Goal: Information Seeking & Learning: Find specific fact

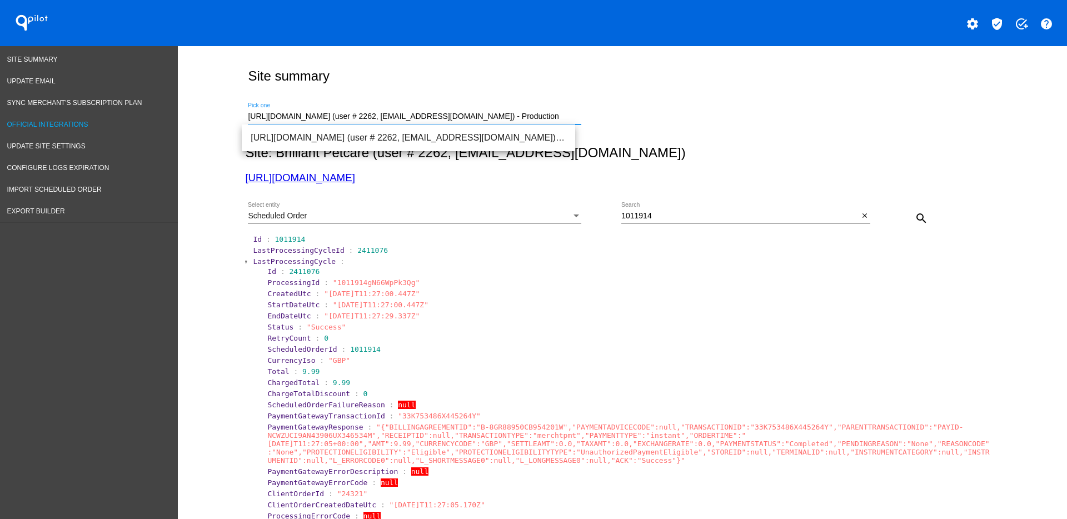
drag, startPoint x: 514, startPoint y: 113, endPoint x: 146, endPoint y: 130, distance: 368.4
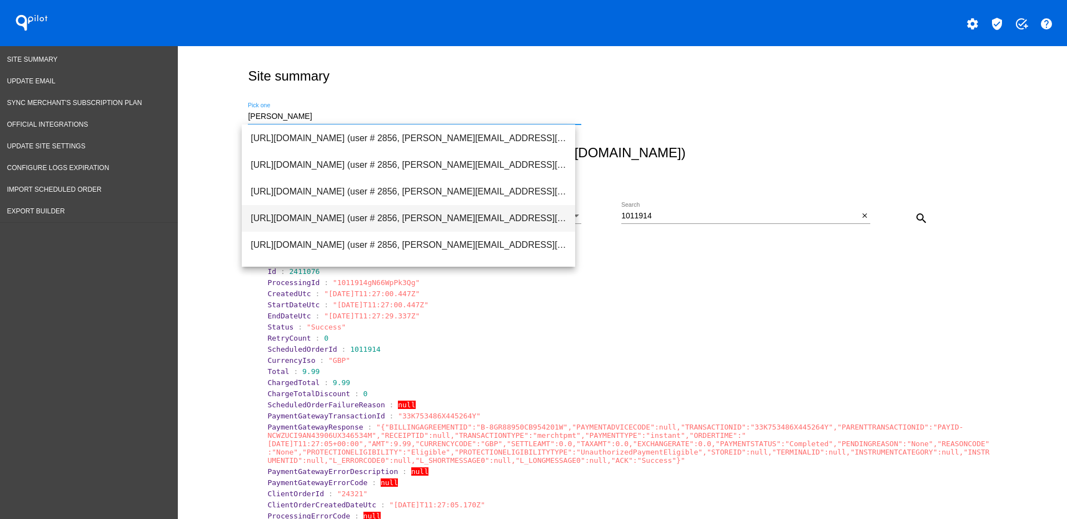
scroll to position [2, 0]
click at [390, 217] on span "[URL][DOMAIN_NAME] (user # 2856, [PERSON_NAME][EMAIL_ADDRESS][DOMAIN_NAME]) - P…" at bounding box center [409, 216] width 316 height 27
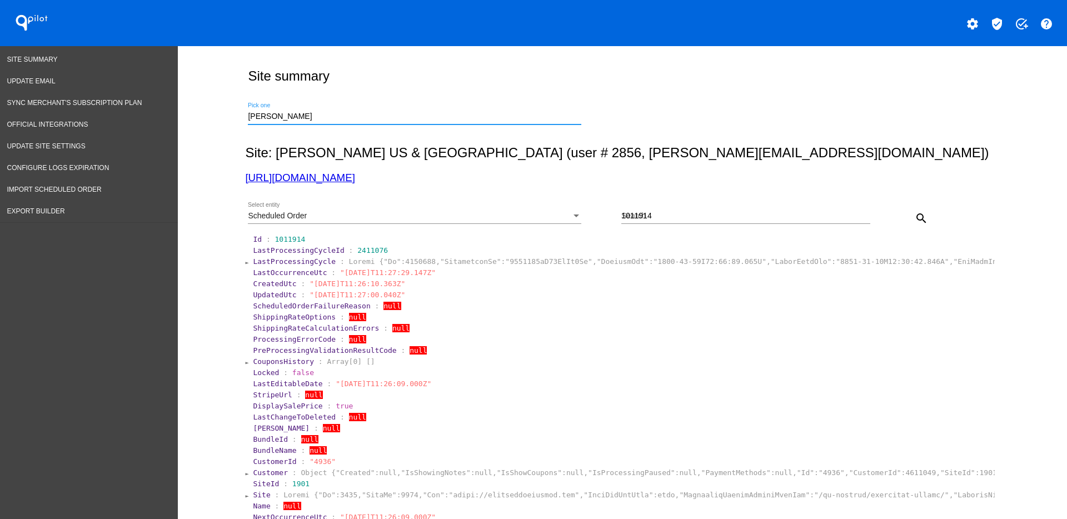
type input "[URL][DOMAIN_NAME] (user # 2856, [PERSON_NAME][EMAIL_ADDRESS][DOMAIN_NAME]) - P…"
click at [77, 191] on span "Import Scheduled Order" at bounding box center [54, 190] width 94 height 8
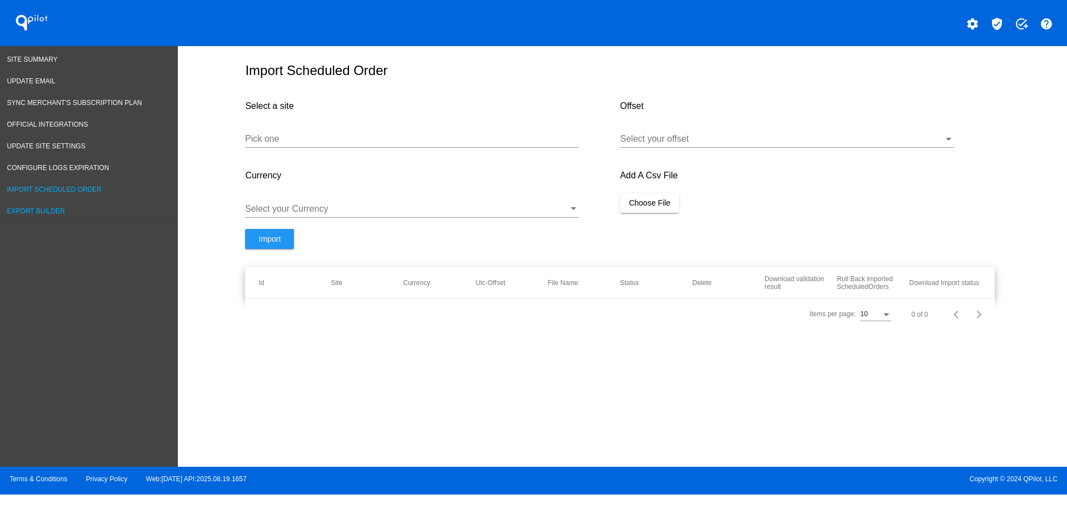
click at [53, 205] on link "Export Builder" at bounding box center [89, 212] width 178 height 22
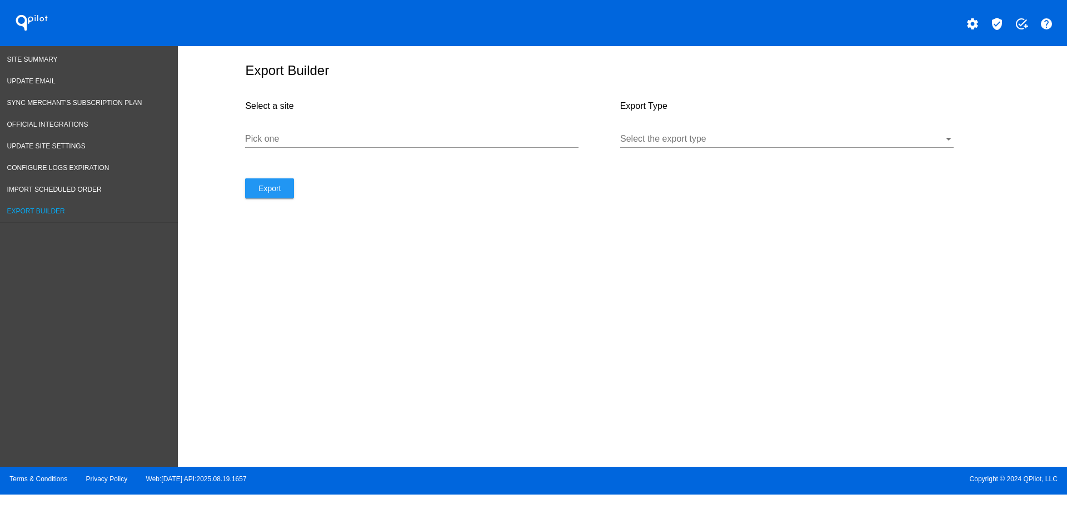
click at [338, 145] on div "Pick one" at bounding box center [412, 135] width 334 height 25
paste input "[URL][DOMAIN_NAME]"
click at [734, 149] on div "Select the export type" at bounding box center [787, 141] width 334 height 36
click at [729, 133] on div "Select the export type" at bounding box center [787, 135] width 334 height 25
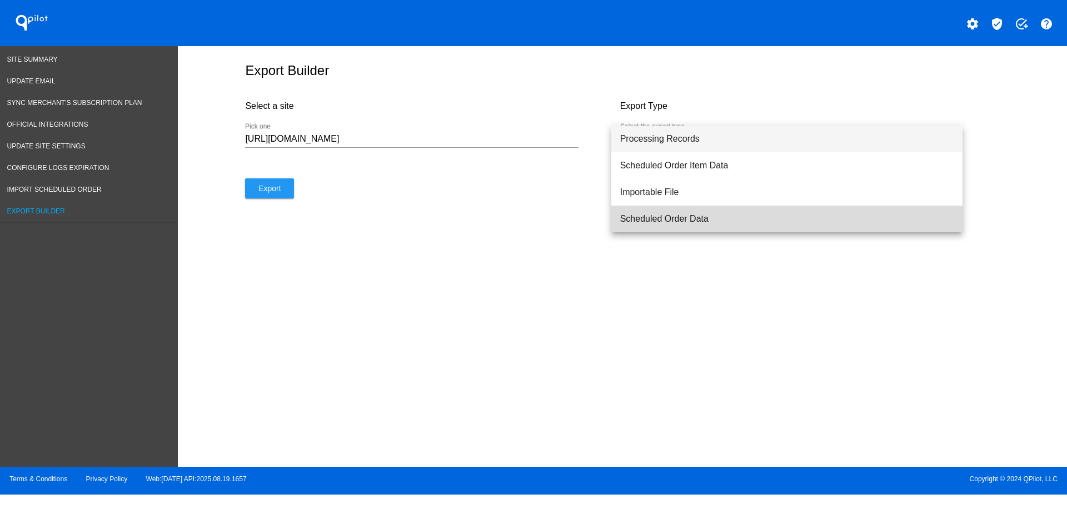
click at [719, 217] on span "Scheduled Order Data" at bounding box center [787, 219] width 334 height 27
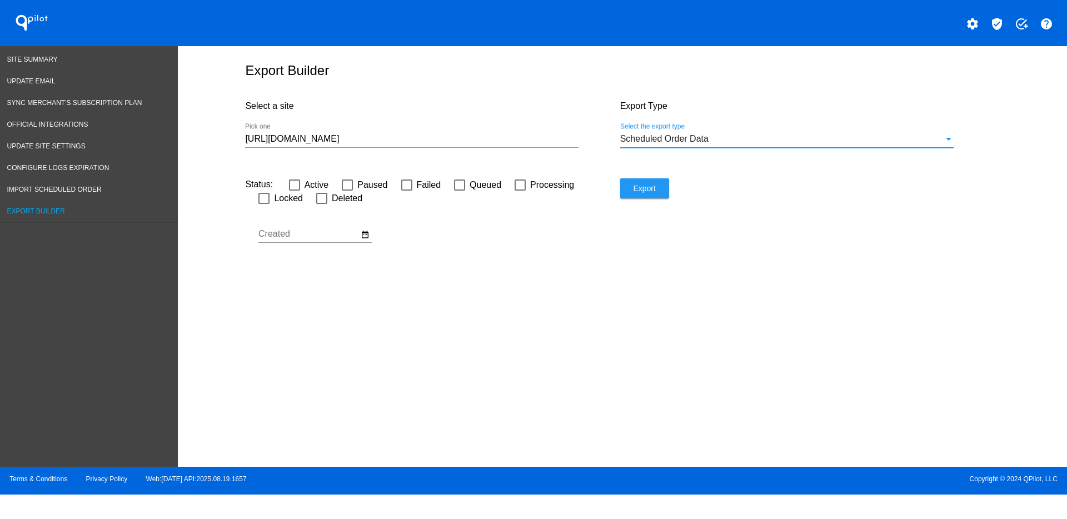
click at [434, 138] on input "[URL][DOMAIN_NAME]" at bounding box center [412, 139] width 334 height 10
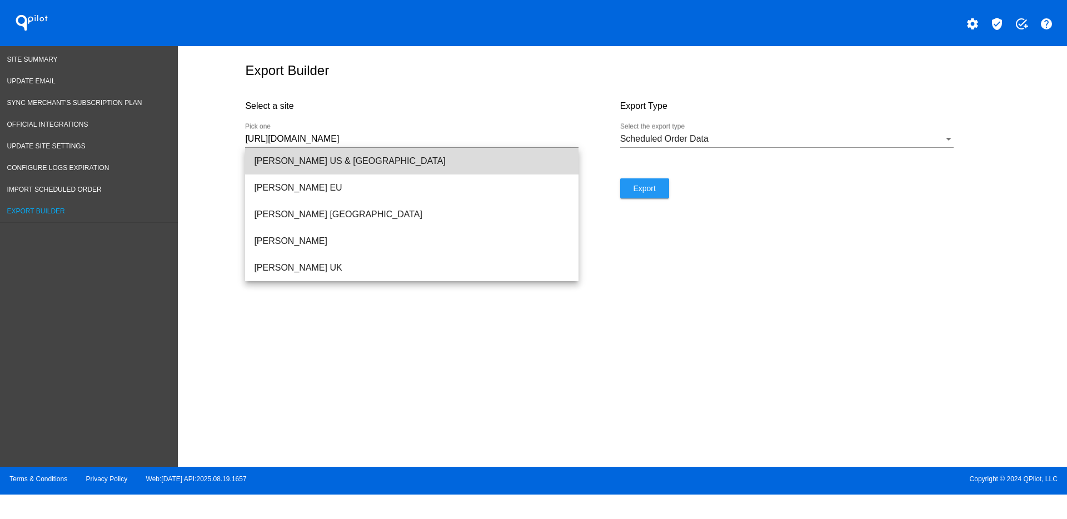
click at [378, 162] on span "[PERSON_NAME] US & [GEOGRAPHIC_DATA]" at bounding box center [412, 161] width 316 height 27
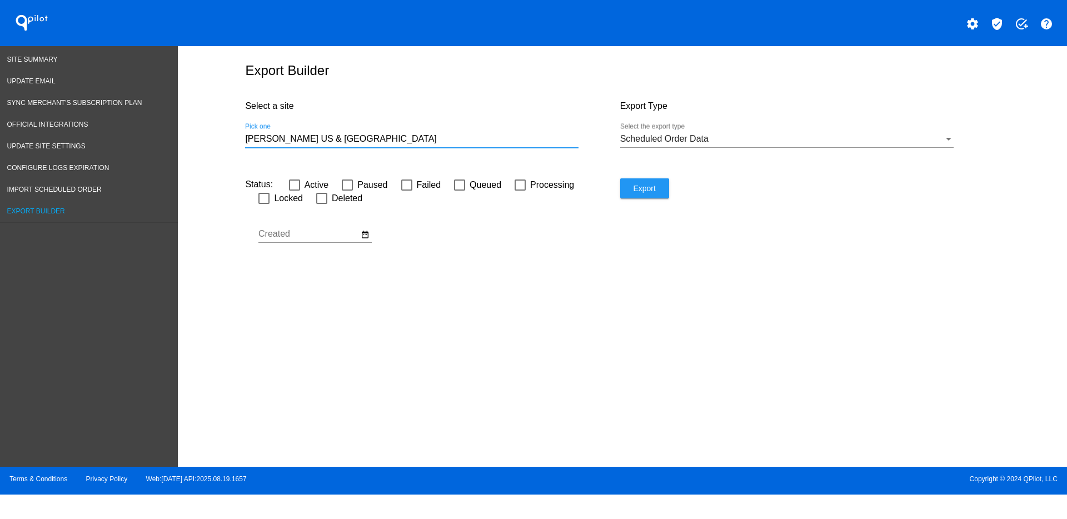
click at [650, 195] on button "Export" at bounding box center [644, 188] width 49 height 20
drag, startPoint x: 406, startPoint y: 142, endPoint x: 270, endPoint y: 266, distance: 183.7
click at [196, 136] on div "Export Builder Select a site [PERSON_NAME] US & [GEOGRAPHIC_DATA] Pick one Expo…" at bounding box center [622, 253] width 889 height 415
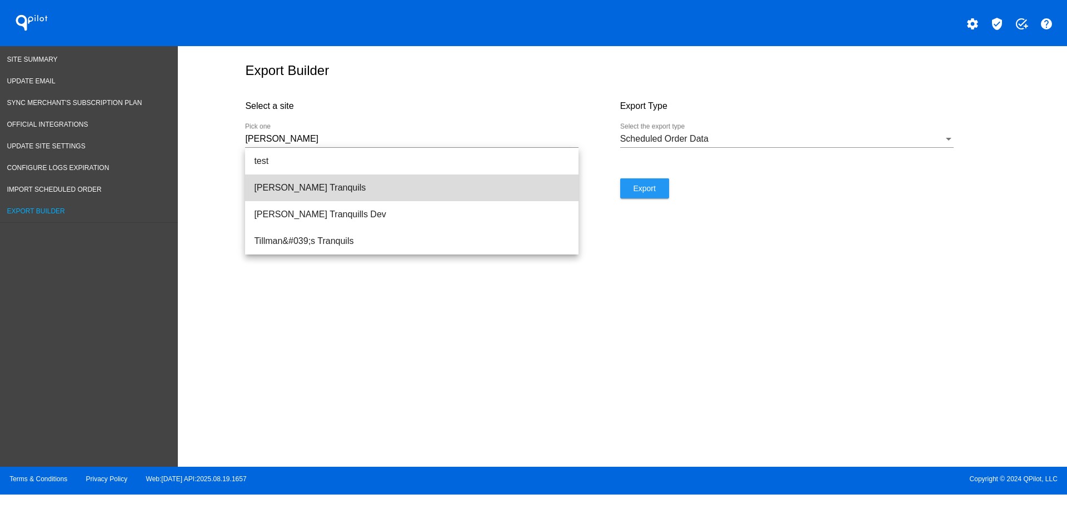
click at [303, 195] on span "[PERSON_NAME] Tranquils" at bounding box center [412, 188] width 316 height 27
type input "[PERSON_NAME] Tranquils"
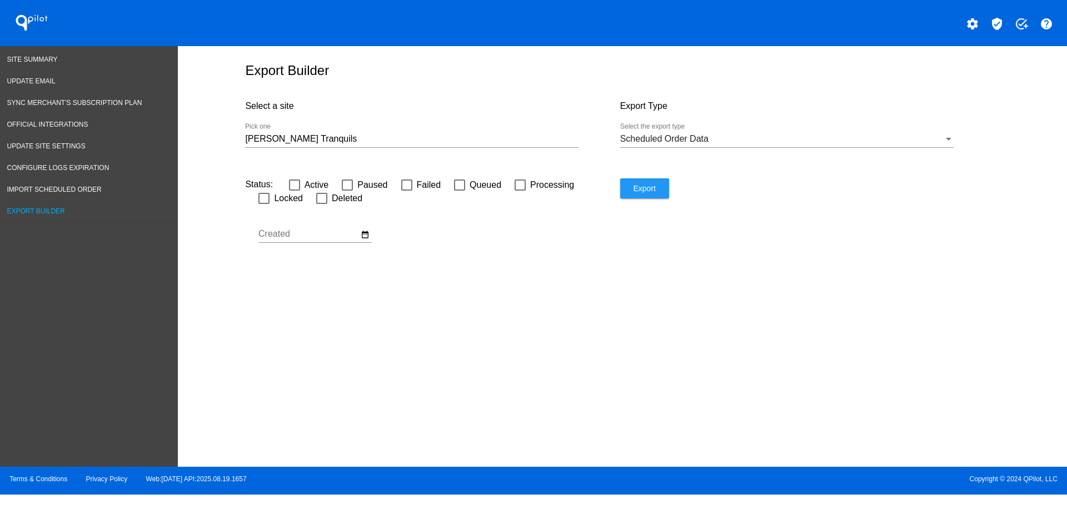
click at [728, 142] on div "Scheduled Order Data" at bounding box center [782, 139] width 324 height 10
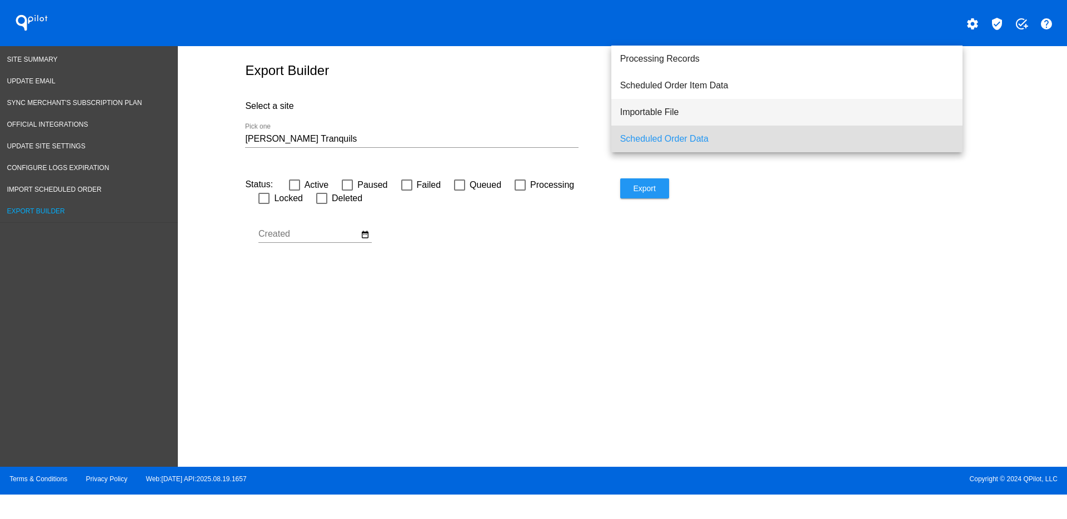
click at [685, 112] on span "Importable File" at bounding box center [787, 112] width 334 height 27
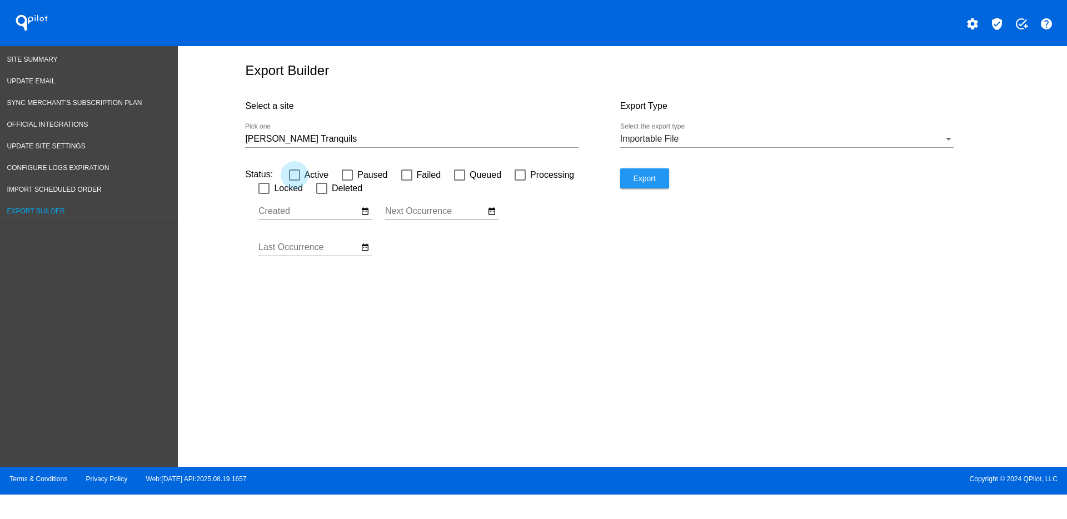
click at [308, 173] on span "Active" at bounding box center [317, 174] width 24 height 13
click at [295, 181] on input "Active" at bounding box center [294, 181] width 1 height 1
checkbox input "true"
drag, startPoint x: 376, startPoint y: 172, endPoint x: 399, endPoint y: 173, distance: 22.8
click at [375, 172] on span "Paused" at bounding box center [372, 174] width 30 height 13
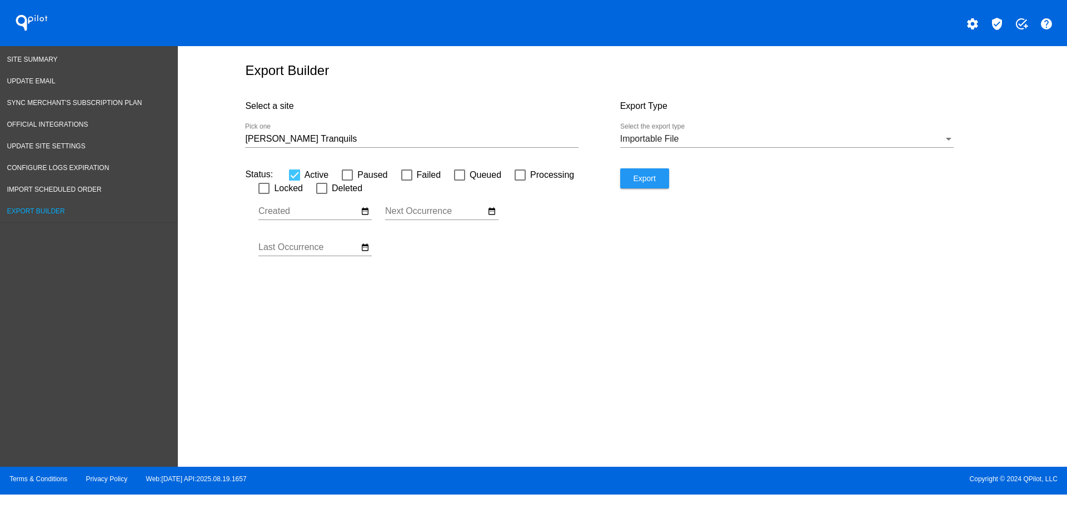
click at [347, 181] on input "Paused" at bounding box center [347, 181] width 1 height 1
checkbox input "true"
click at [417, 177] on span "Failed" at bounding box center [429, 174] width 24 height 13
click at [407, 181] on input "Failed" at bounding box center [406, 181] width 1 height 1
checkbox input "true"
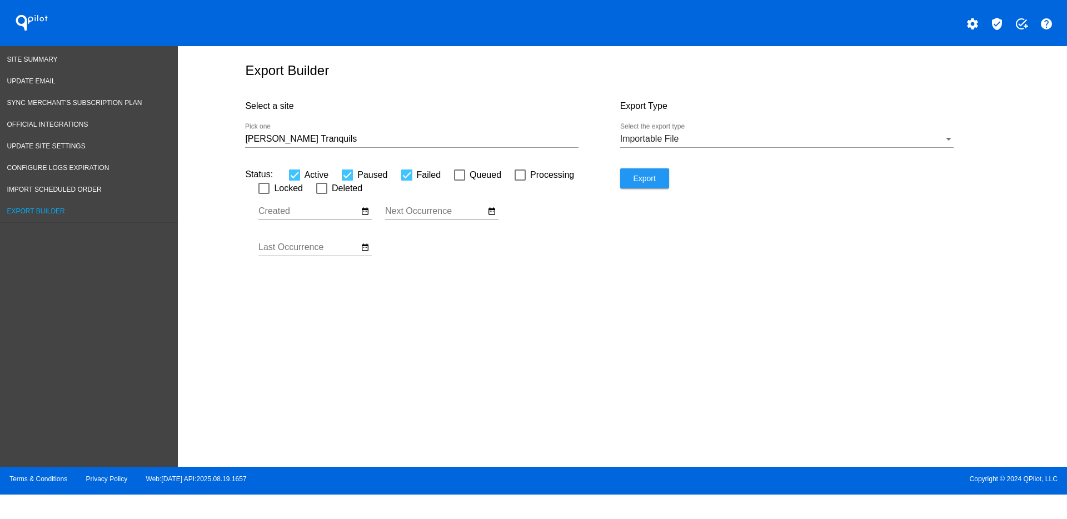
click at [638, 178] on span "Export" at bounding box center [644, 178] width 22 height 9
click at [381, 134] on input "[PERSON_NAME] Tranquils" at bounding box center [412, 139] width 334 height 10
drag, startPoint x: 375, startPoint y: 136, endPoint x: 166, endPoint y: 132, distance: 208.5
click at [172, 135] on div "Site Summary Update Email Sync Merchant's Subscription Plan Official Integratio…" at bounding box center [533, 256] width 1067 height 421
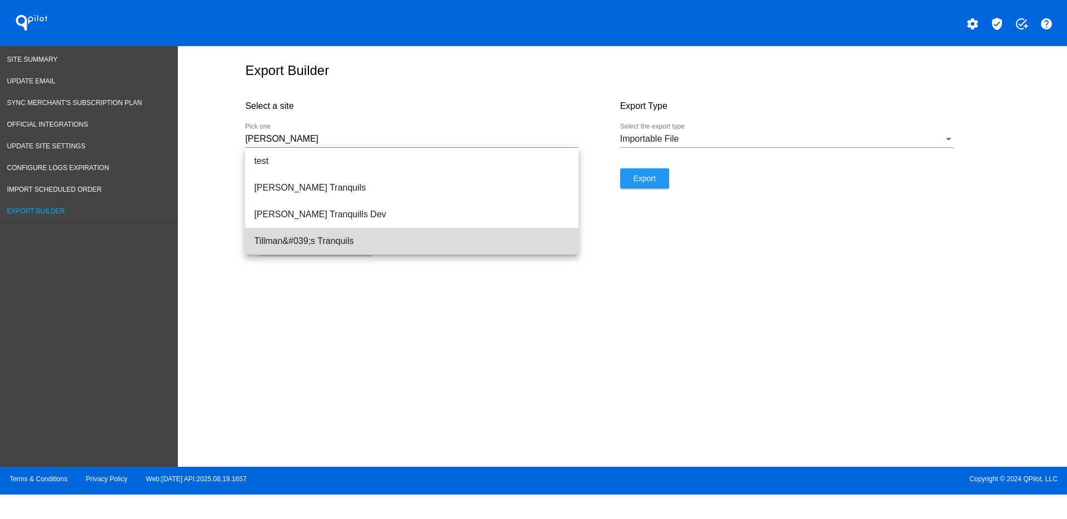
click at [275, 236] on span "Tillman&#039;s Tranquils" at bounding box center [412, 241] width 316 height 27
type input "Tillman&#039;s Tranquils"
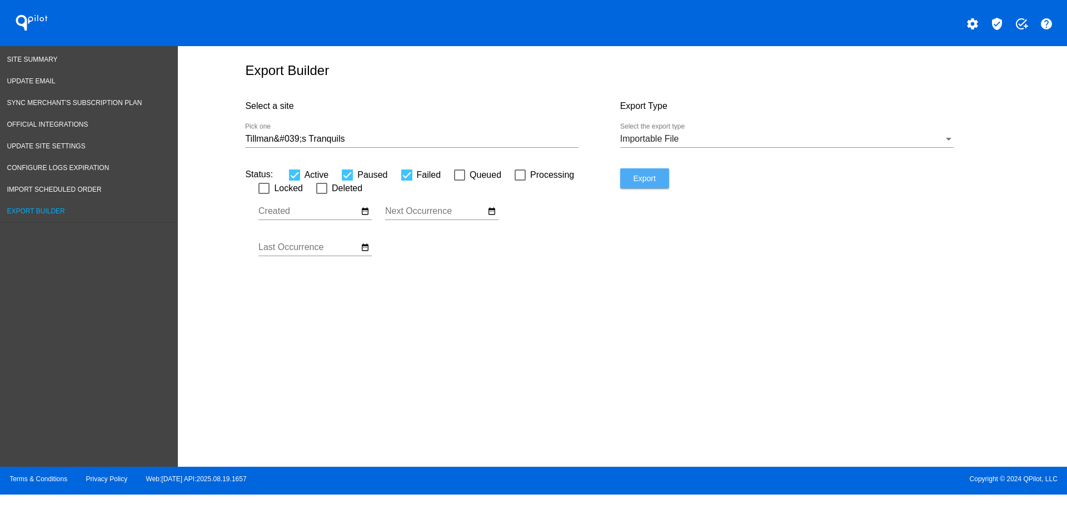
click at [641, 181] on span "Export" at bounding box center [644, 178] width 22 height 9
click at [60, 63] on link "Site Summary" at bounding box center [89, 60] width 178 height 22
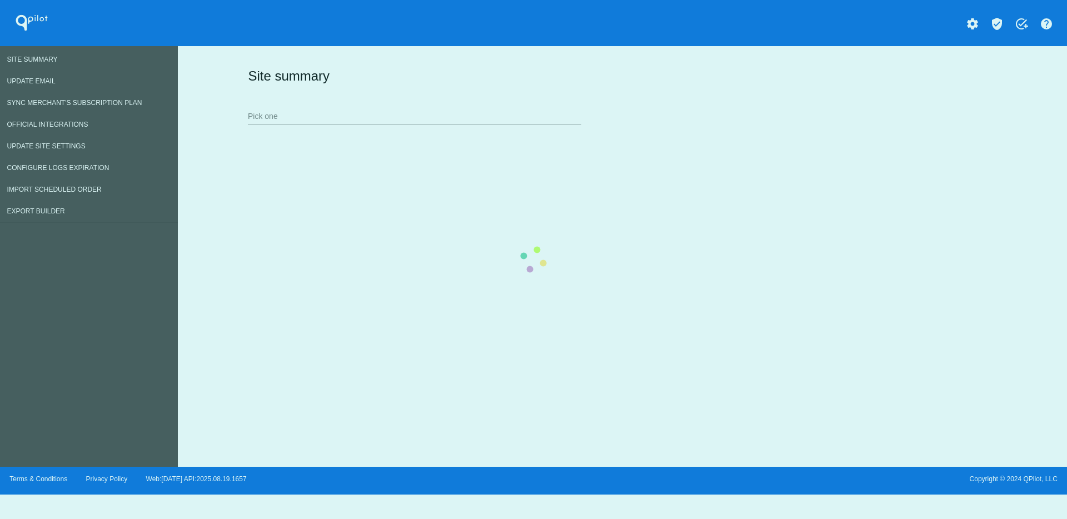
click at [424, 117] on div "Site summary Pick one" at bounding box center [620, 95] width 750 height 77
click at [366, 106] on div "Site summary Pick one" at bounding box center [620, 95] width 750 height 77
click at [364, 120] on div "Site summary Pick one" at bounding box center [620, 95] width 750 height 77
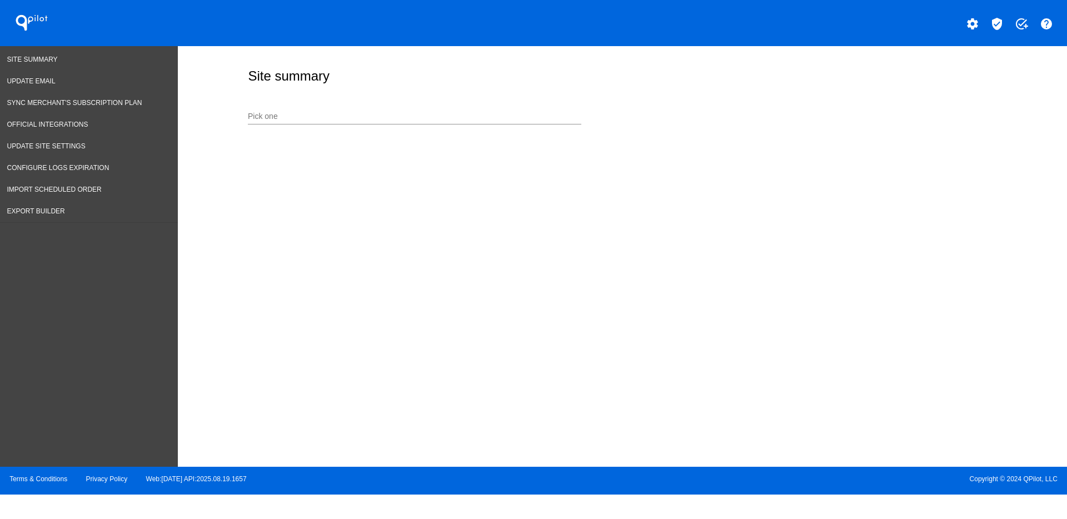
click at [361, 122] on div "Pick one" at bounding box center [415, 114] width 334 height 22
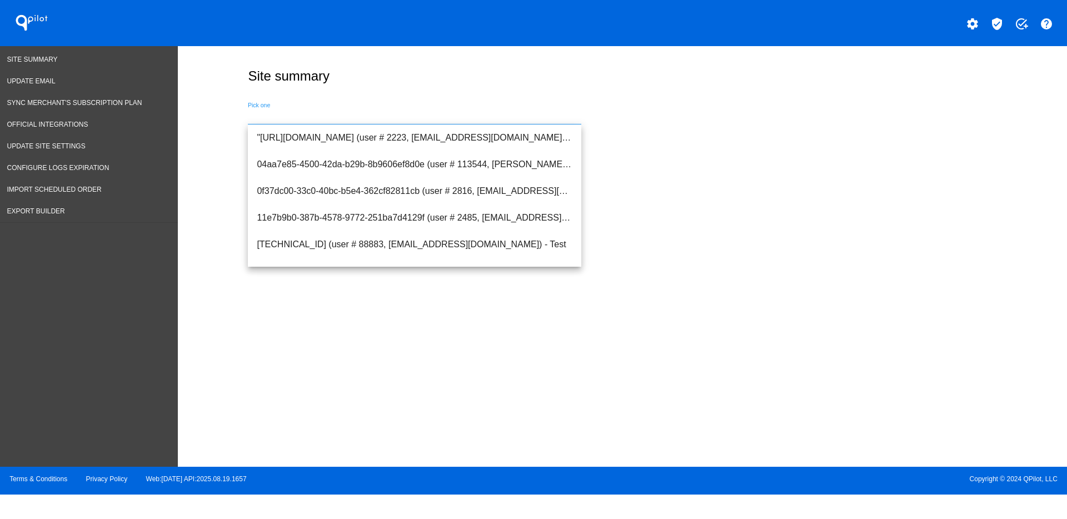
click at [360, 116] on input "Pick one" at bounding box center [415, 116] width 334 height 9
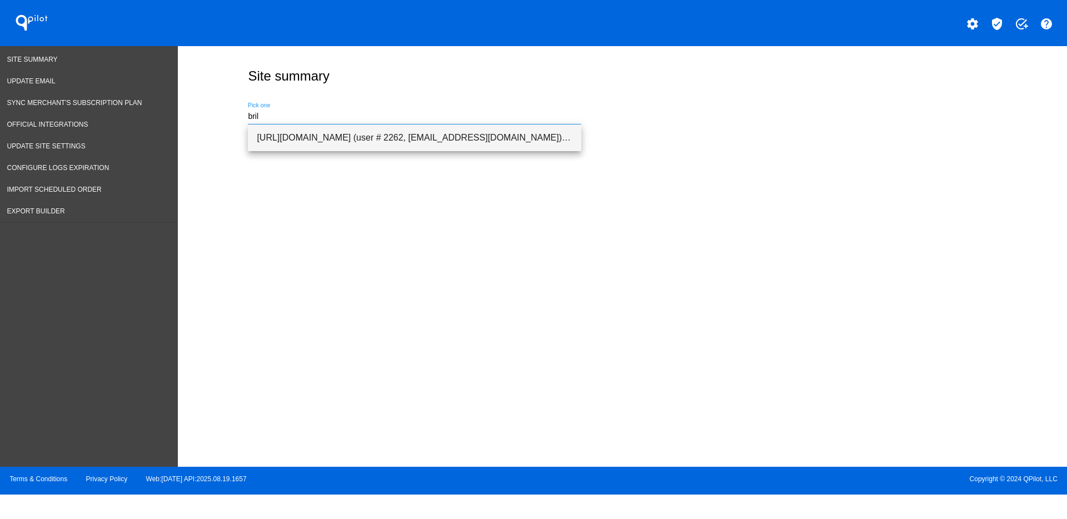
click at [359, 144] on span "[URL][DOMAIN_NAME] (user # 2262, [EMAIL_ADDRESS][DOMAIN_NAME]) - Production" at bounding box center [415, 138] width 316 height 27
type input "[URL][DOMAIN_NAME] (user # 2262, [EMAIL_ADDRESS][DOMAIN_NAME]) - Production"
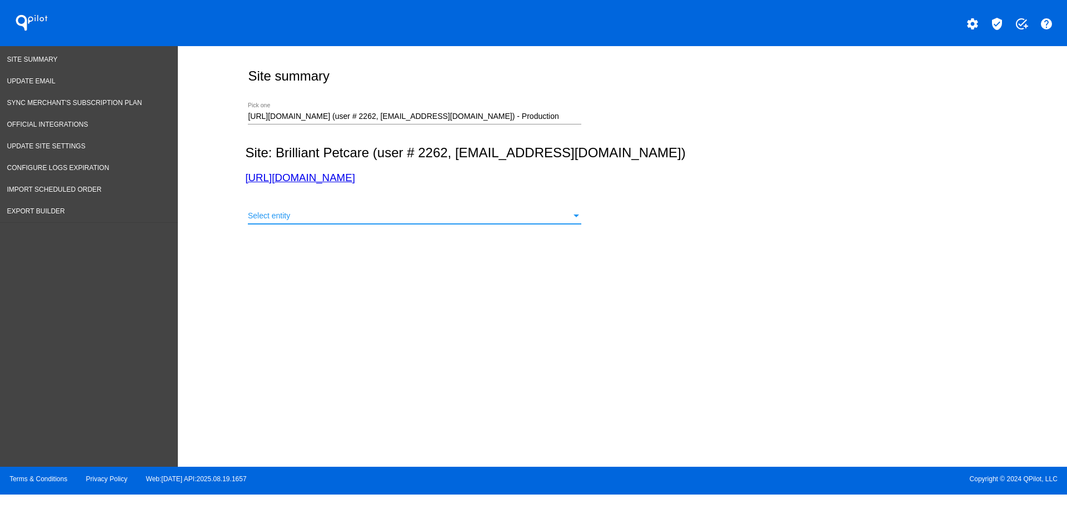
click at [394, 215] on div "Select entity" at bounding box center [410, 216] width 324 height 9
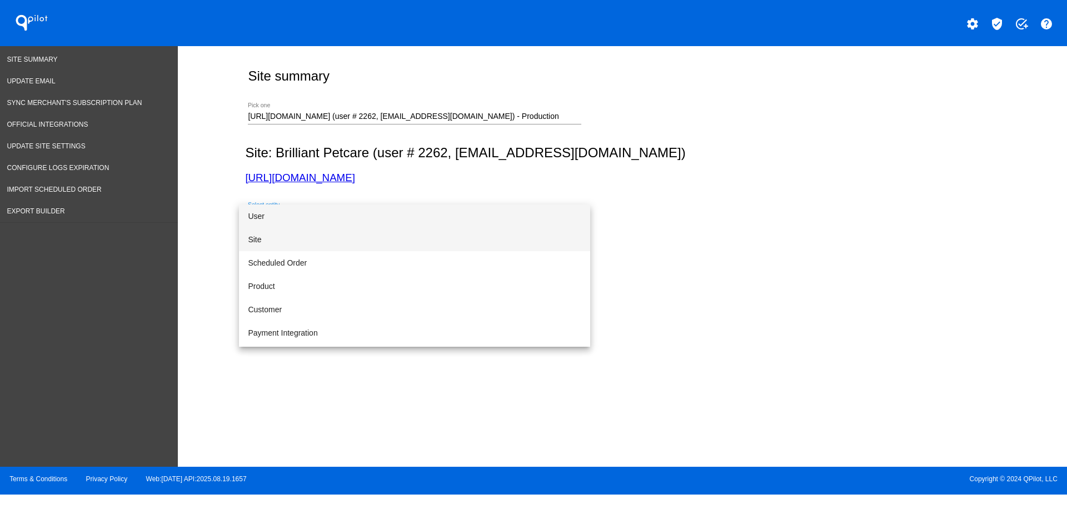
click at [394, 246] on span "Site" at bounding box center [415, 239] width 334 height 23
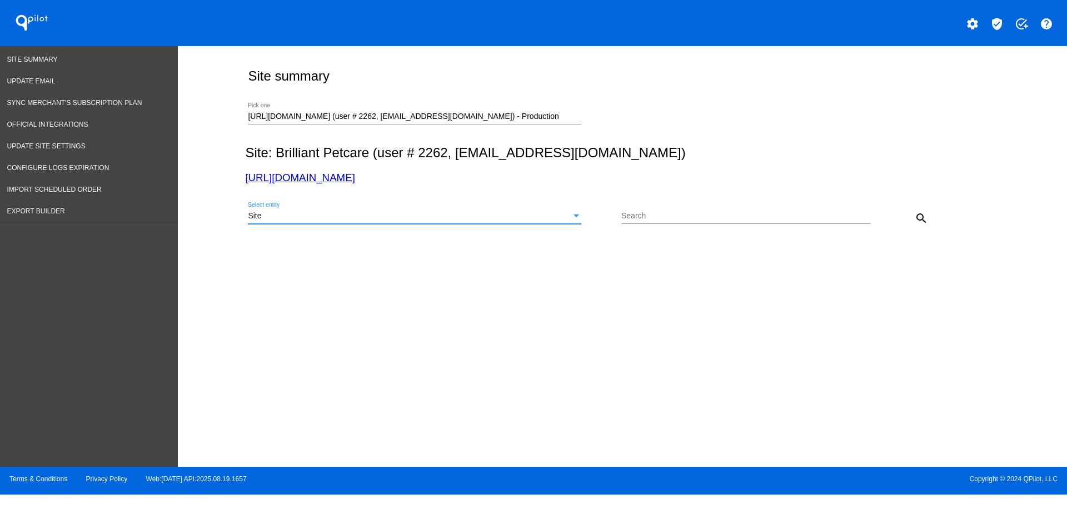
click at [919, 214] on mat-icon "search" at bounding box center [921, 218] width 13 height 13
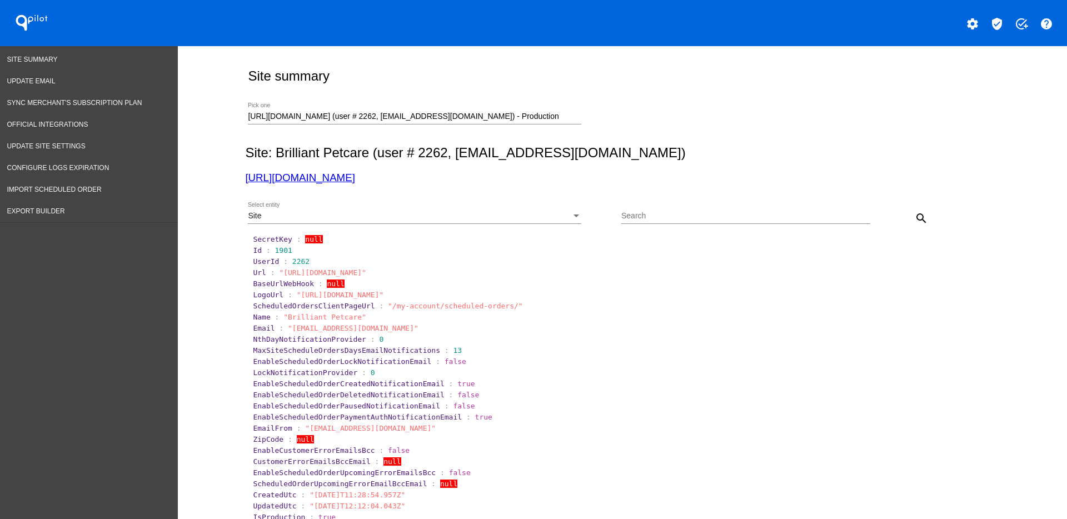
drag, startPoint x: 361, startPoint y: 181, endPoint x: 331, endPoint y: 184, distance: 30.2
drag, startPoint x: 266, startPoint y: 251, endPoint x: 303, endPoint y: 251, distance: 37.2
click at [303, 251] on section "Id : 1901" at bounding box center [623, 250] width 740 height 8
copy span "1901"
click at [477, 219] on div "Site" at bounding box center [410, 216] width 324 height 9
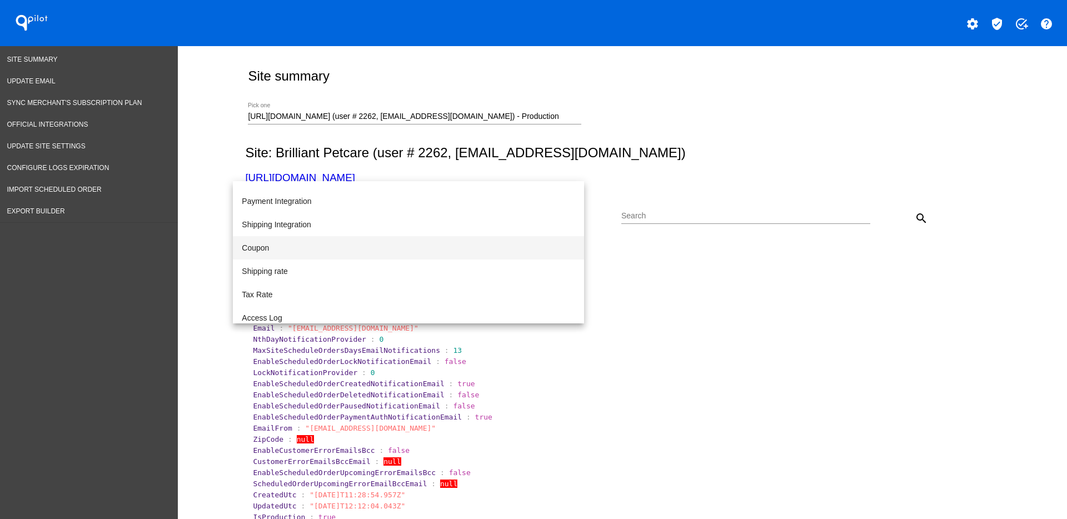
scroll to position [115, 0]
click at [411, 261] on span "Shipping rate" at bounding box center [409, 264] width 334 height 23
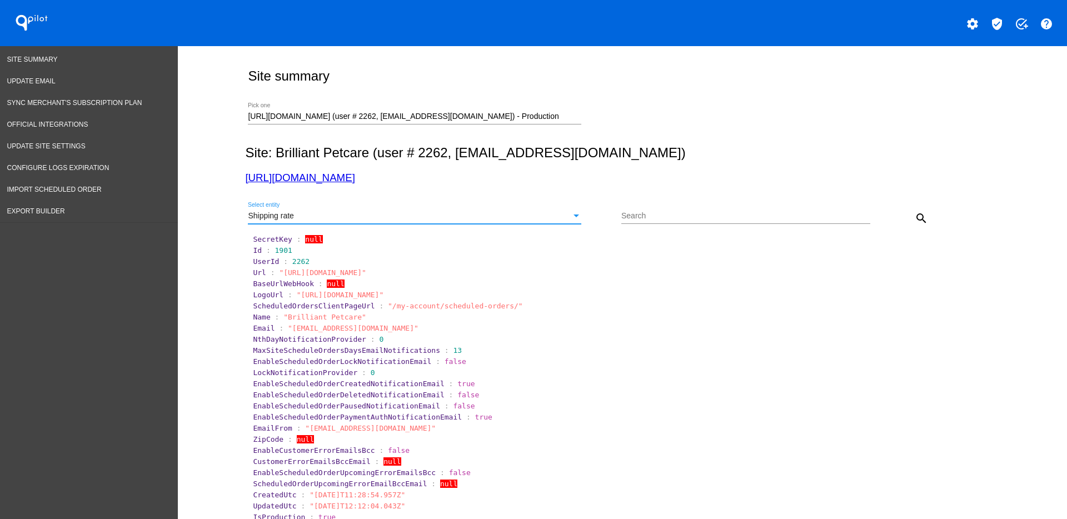
click at [915, 221] on mat-icon "search" at bounding box center [921, 218] width 13 height 13
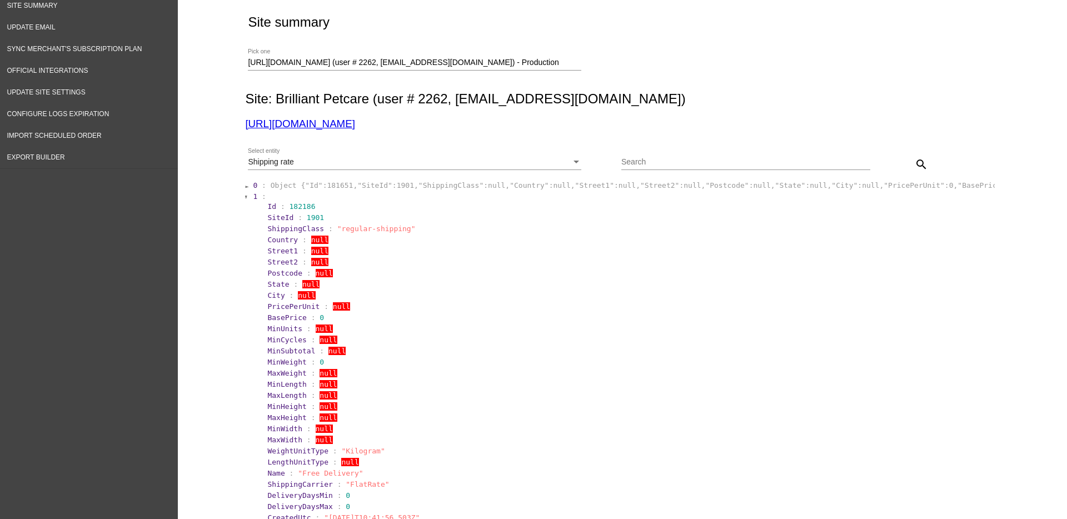
scroll to position [139, 0]
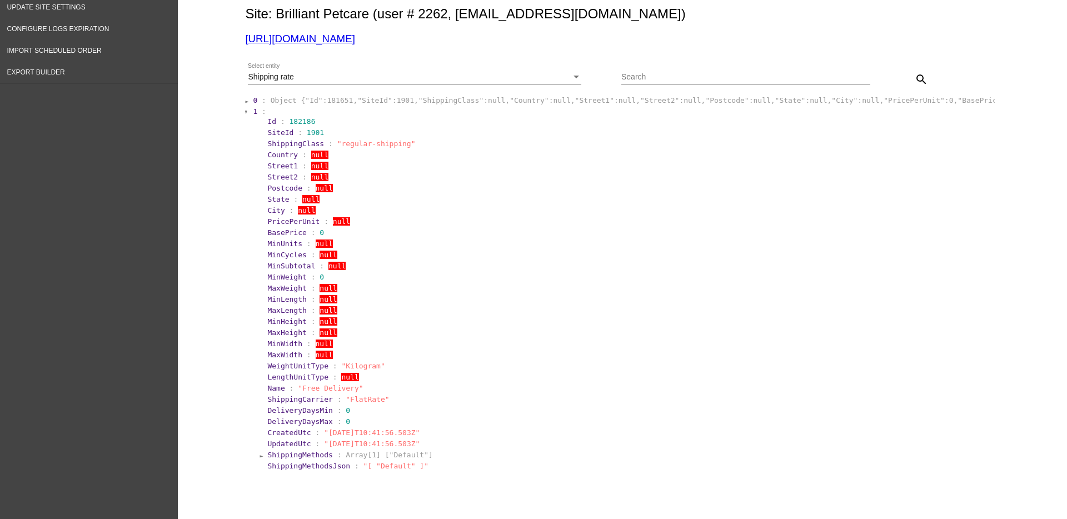
click at [524, 94] on section "0 : Object {"Id":181651,"SiteId":1901,"ShippingClass":null,"Country":null,"Stre…" at bounding box center [620, 283] width 750 height 379
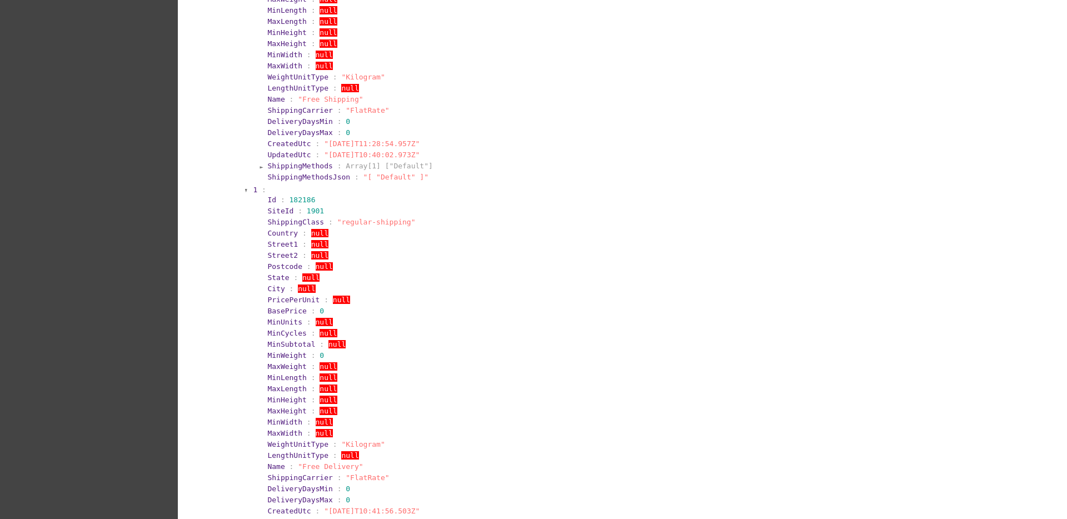
scroll to position [486, 0]
